Goal: Task Accomplishment & Management: Use online tool/utility

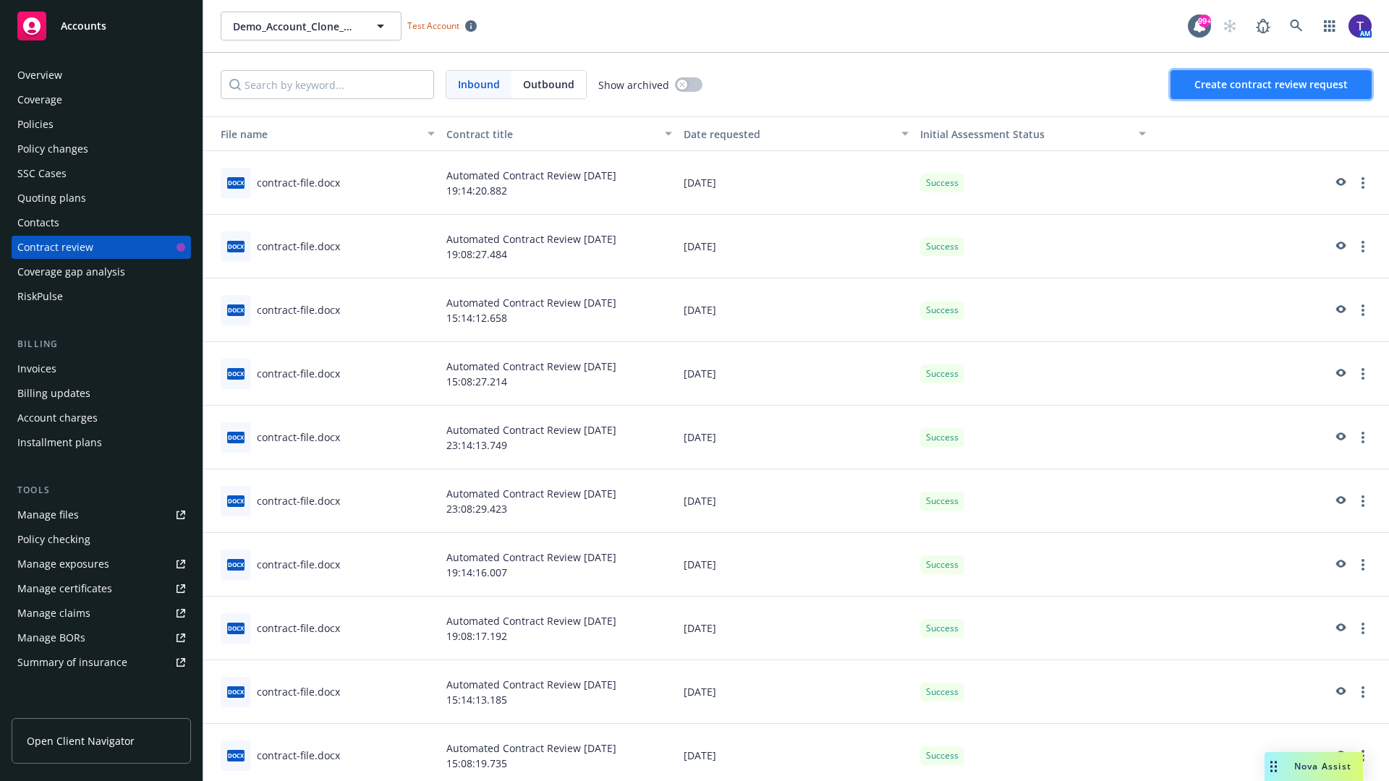
click at [1271, 85] on span "Create contract review request" at bounding box center [1270, 84] width 153 height 14
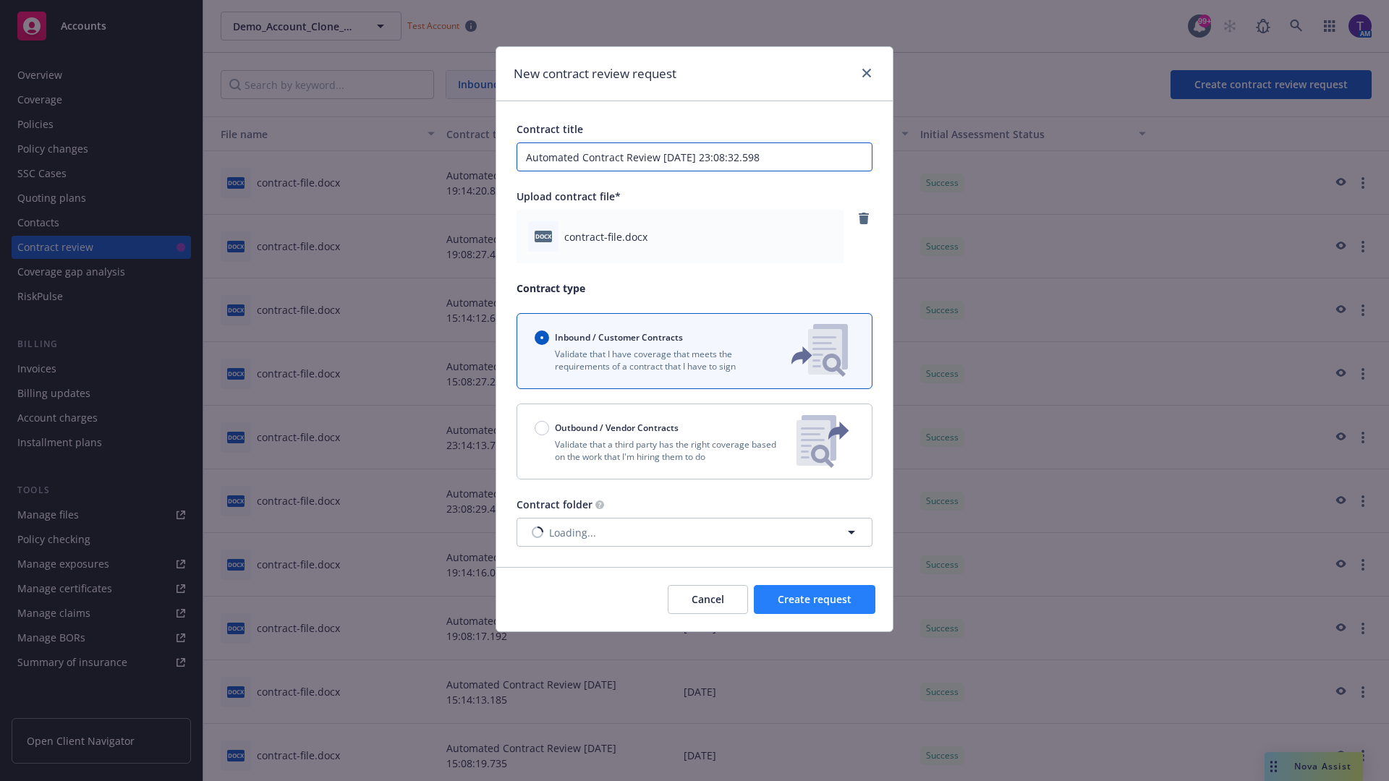
type input "Automated Contract Review [DATE] 23:08:32.598"
click at [814, 600] on span "Create request" at bounding box center [814, 599] width 74 height 14
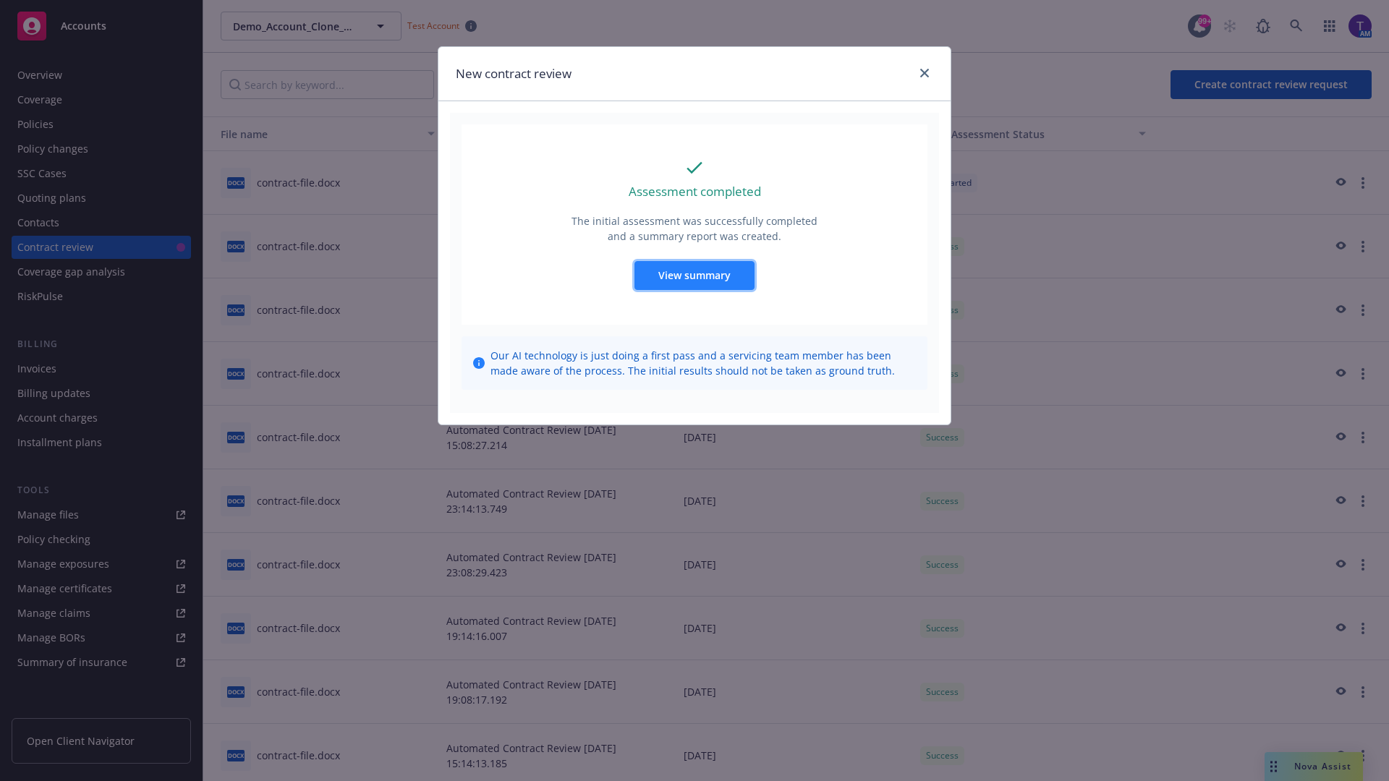
click at [694, 275] on span "View summary" at bounding box center [694, 275] width 72 height 14
